Goal: Information Seeking & Learning: Learn about a topic

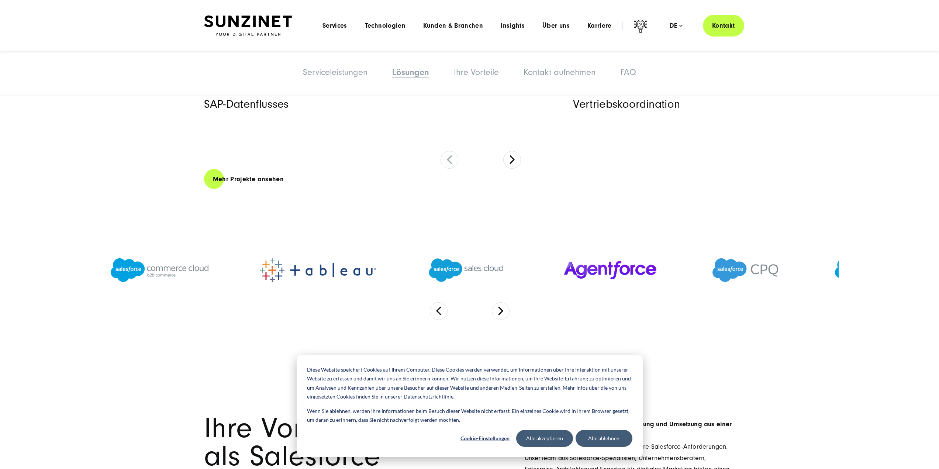
scroll to position [2140, 0]
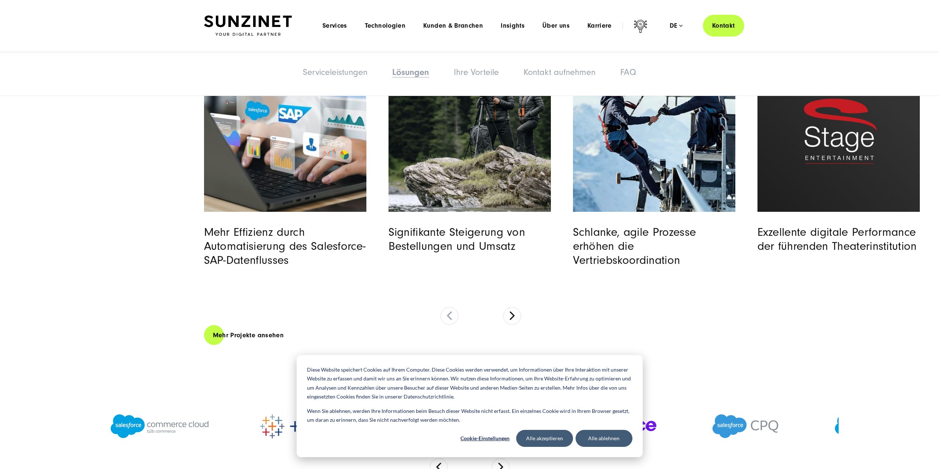
click at [311, 135] on img "Featured image: Bosch Digital - Salesforce SAP Integration und Automatisierung …" at bounding box center [285, 131] width 166 height 166
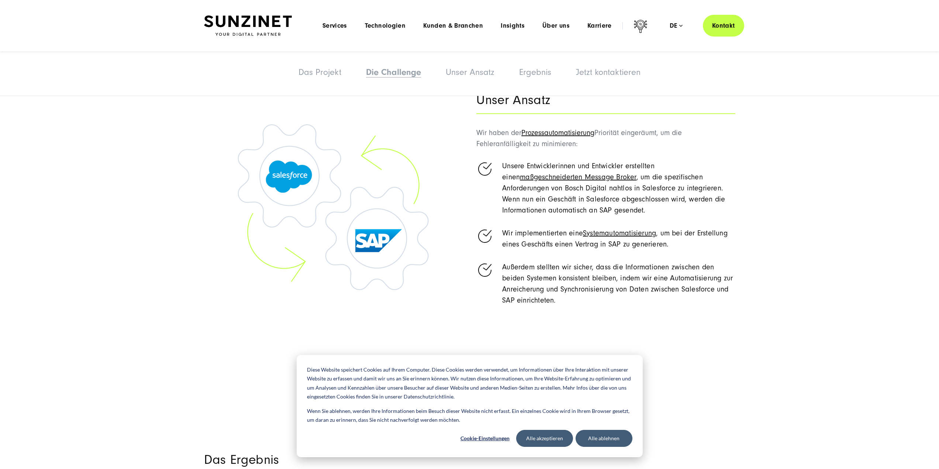
scroll to position [1624, 0]
